Goal: Transaction & Acquisition: Purchase product/service

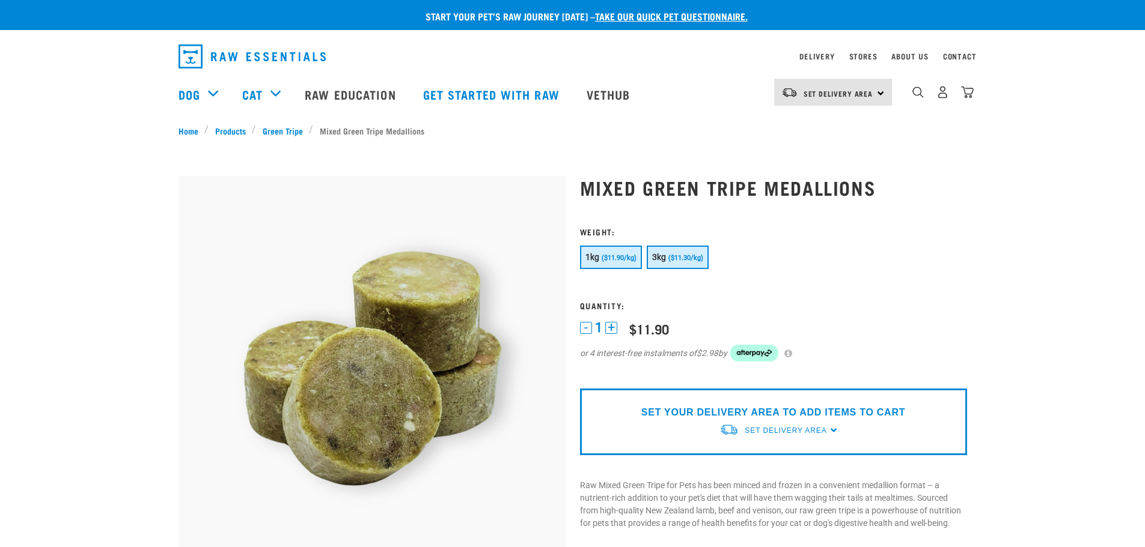
click at [672, 264] on button "3kg ($11.30/kg)" at bounding box center [678, 257] width 62 height 23
click at [862, 57] on link "Stores" at bounding box center [863, 56] width 28 height 4
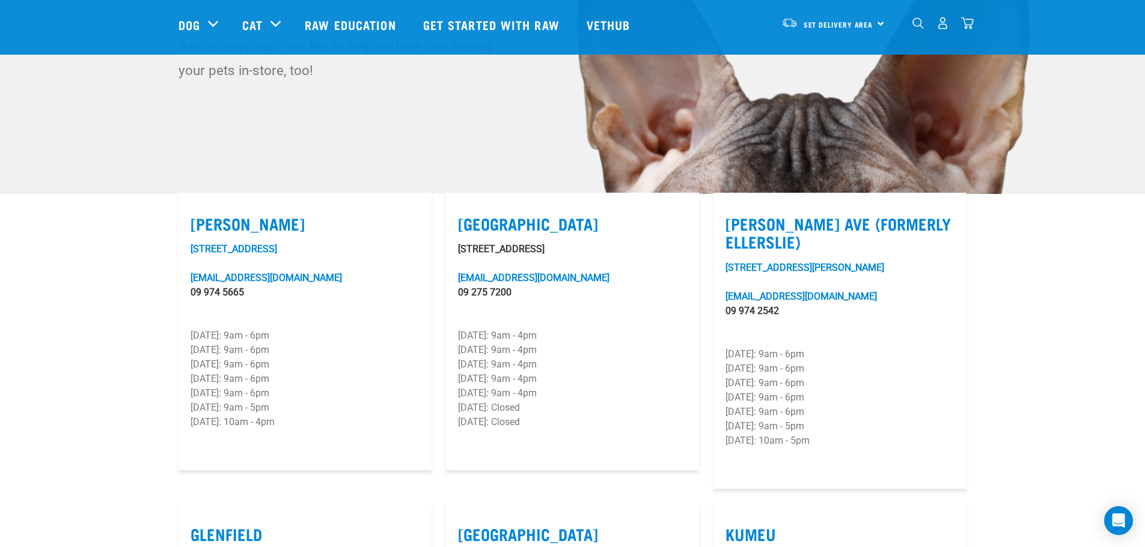
scroll to position [300, 0]
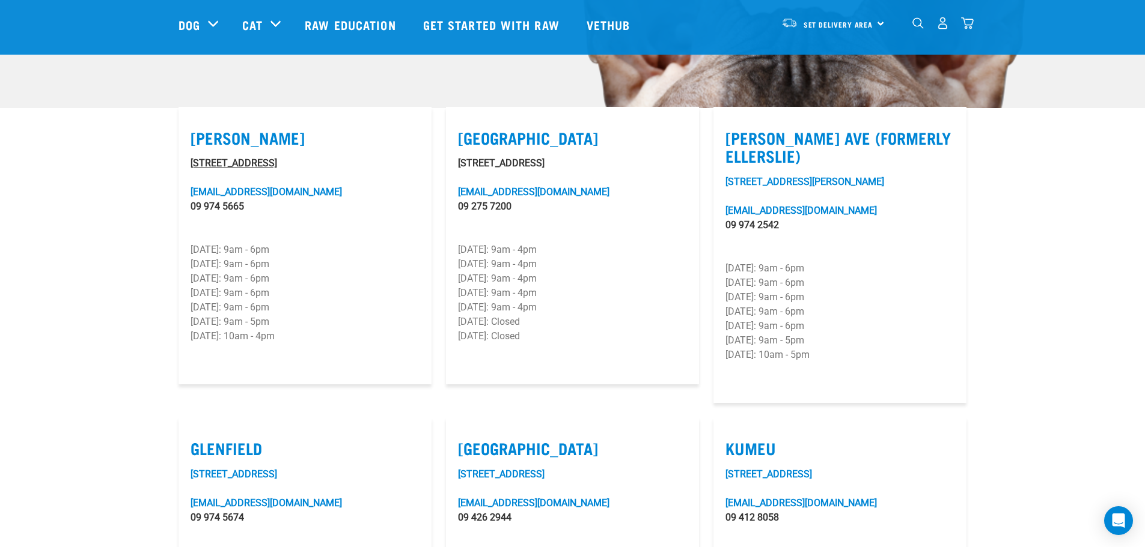
click at [237, 157] on link "401B Richmond Road" at bounding box center [233, 162] width 87 height 11
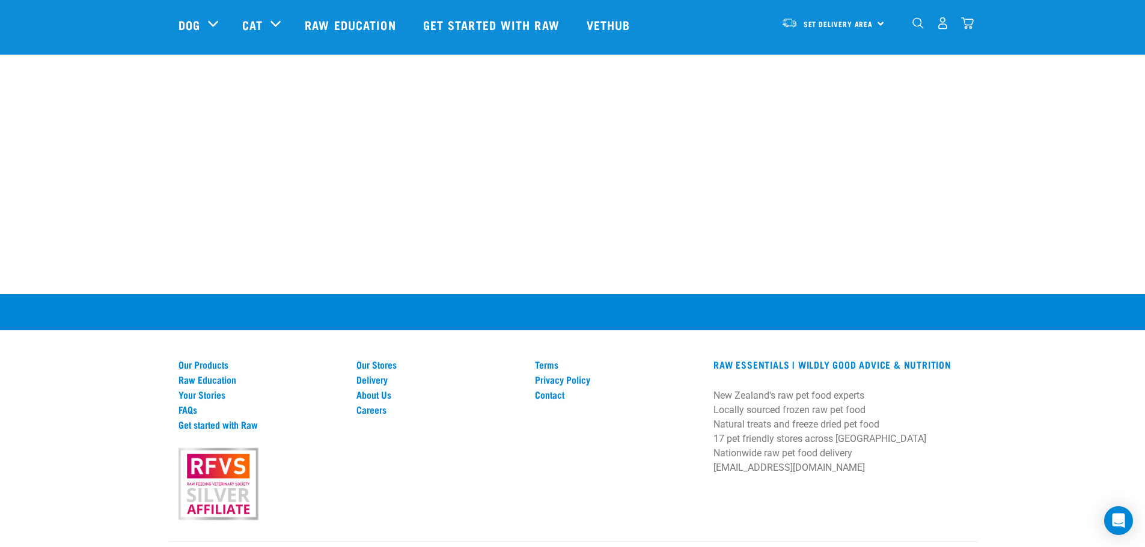
scroll to position [2584, 0]
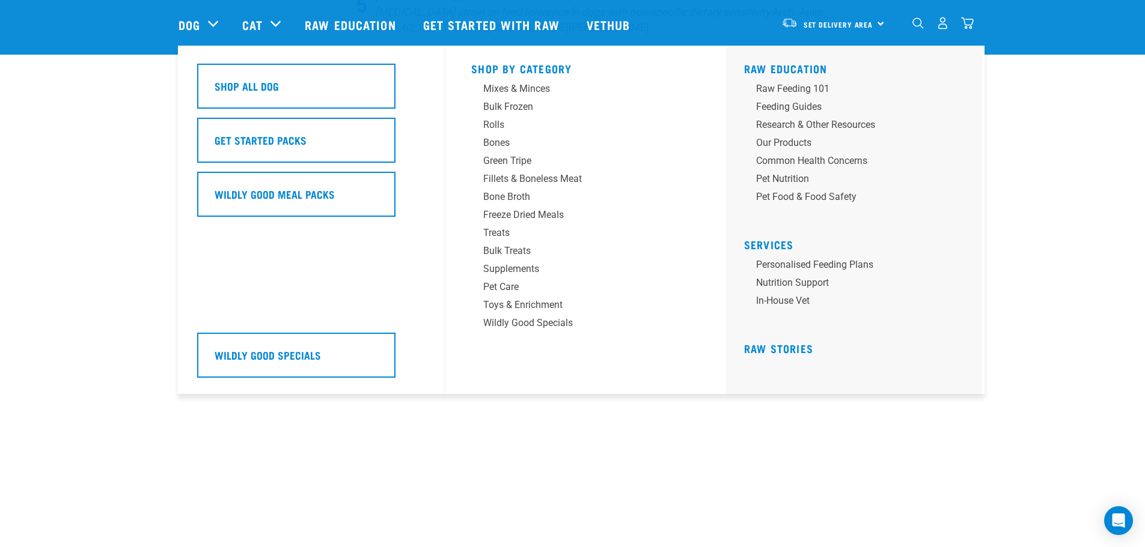
click at [209, 30] on div "Dog" at bounding box center [204, 25] width 52 height 48
click at [190, 26] on link "Dog" at bounding box center [189, 25] width 22 height 18
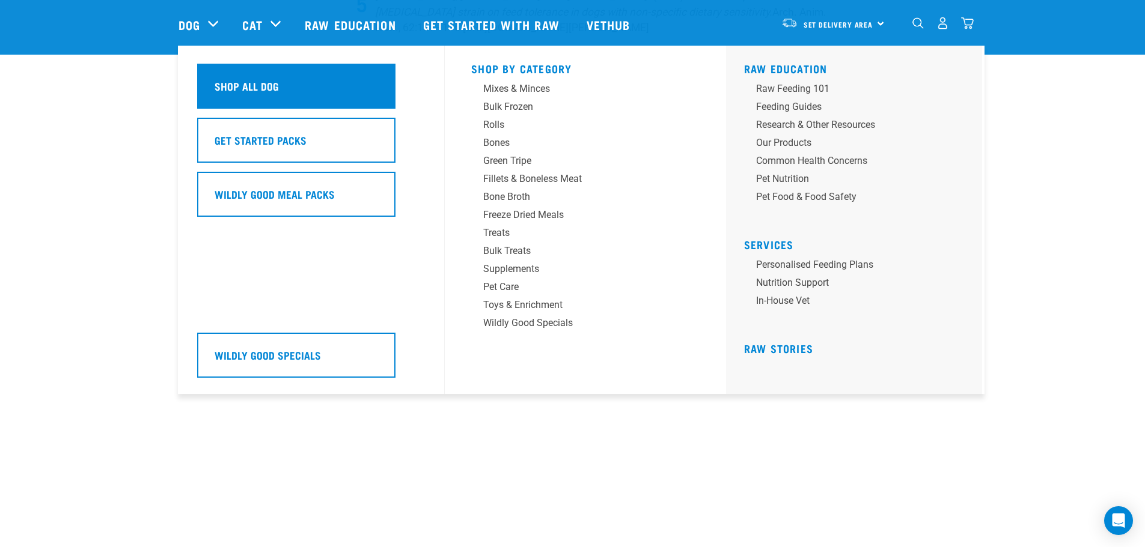
click at [255, 94] on h5 "Shop All Dog" at bounding box center [247, 86] width 64 height 16
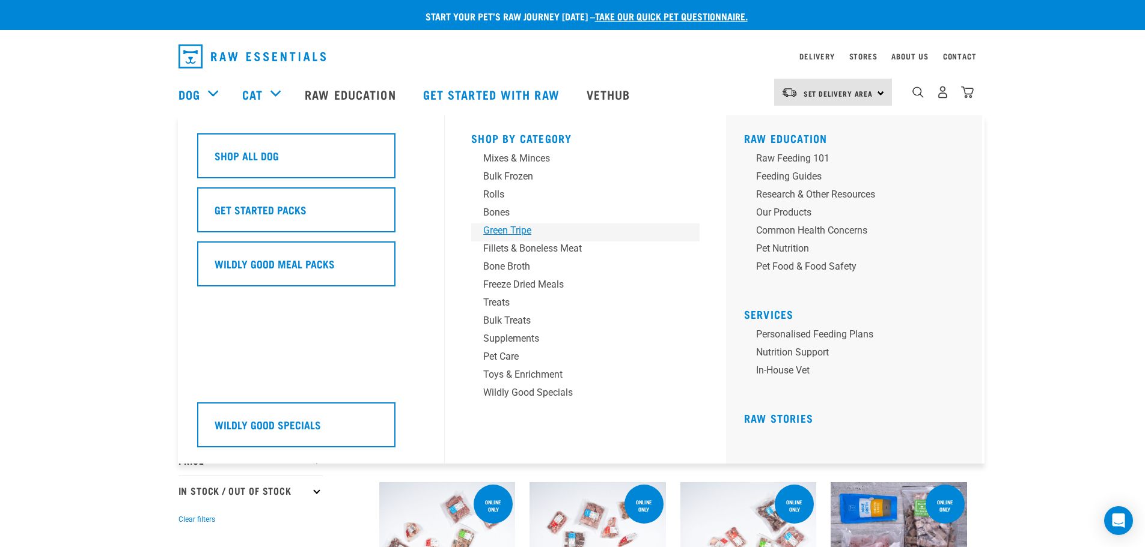
click at [516, 228] on div "Green Tripe" at bounding box center [576, 231] width 187 height 14
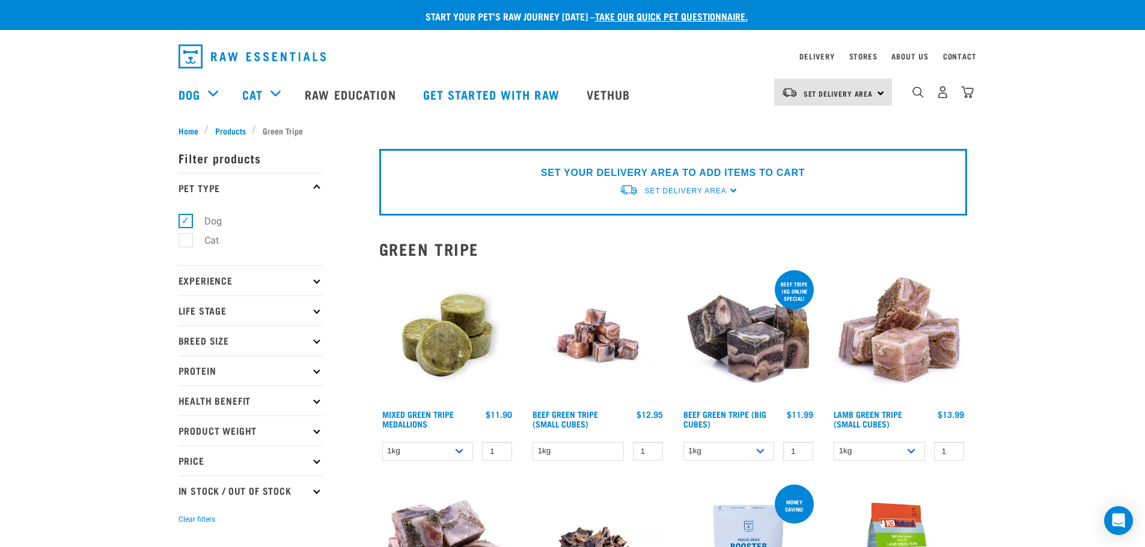
scroll to position [120, 0]
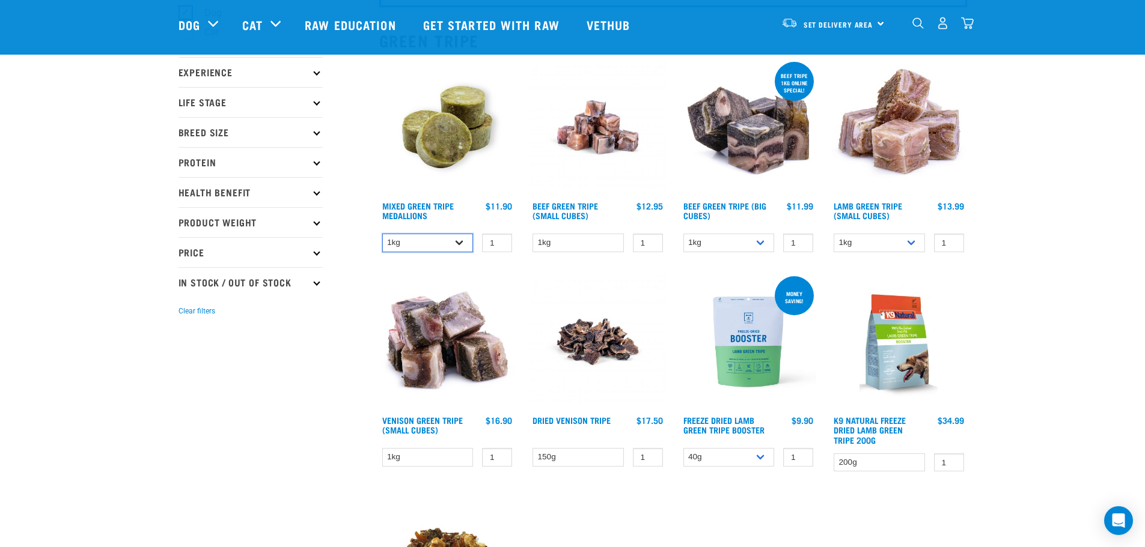
click at [457, 246] on select "1kg 3kg" at bounding box center [427, 243] width 91 height 19
select select "656871"
click at [382, 234] on select "1kg 3kg" at bounding box center [427, 243] width 91 height 19
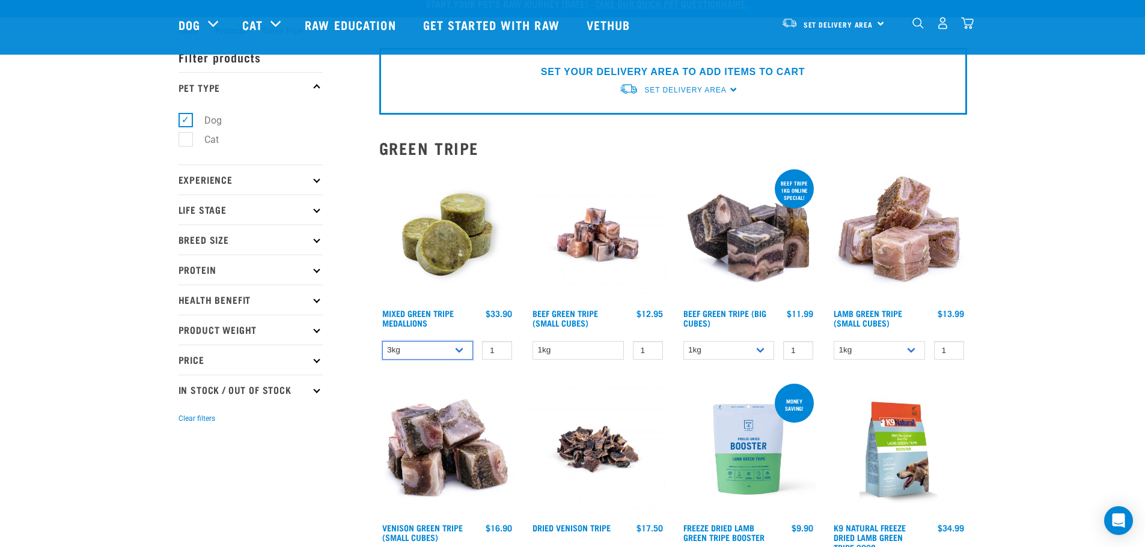
scroll to position [0, 0]
